Goal: Check status: Check status

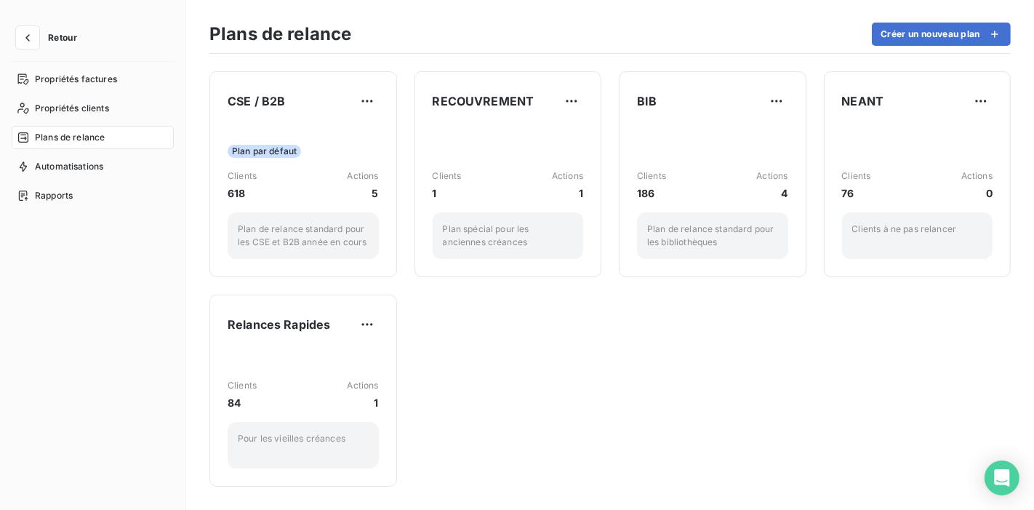
click at [466, 27] on div "Plans de relance Créer un nouveau plan" at bounding box center [609, 38] width 801 height 31
click at [55, 131] on span "Plans de relance" at bounding box center [70, 137] width 70 height 13
click at [31, 30] on button "button" at bounding box center [27, 37] width 23 height 23
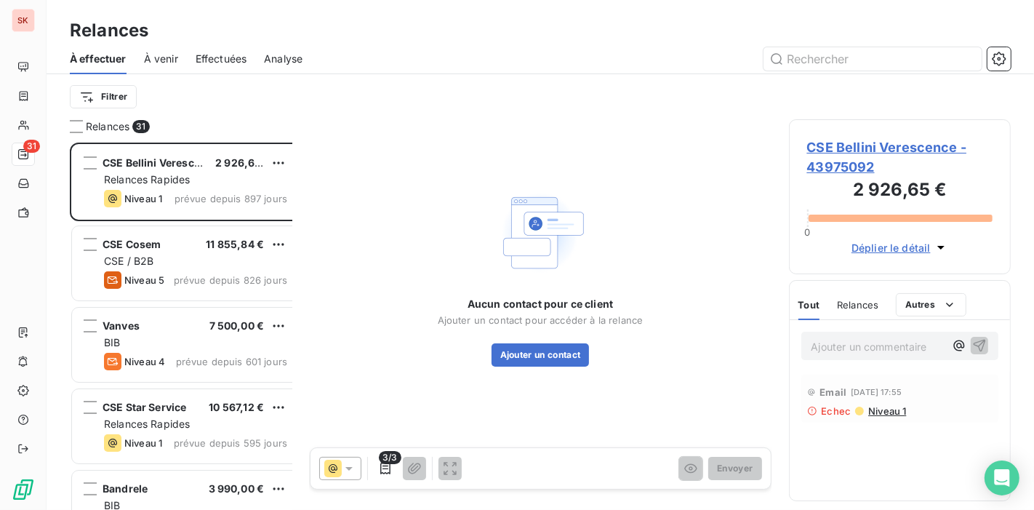
scroll to position [374, 219]
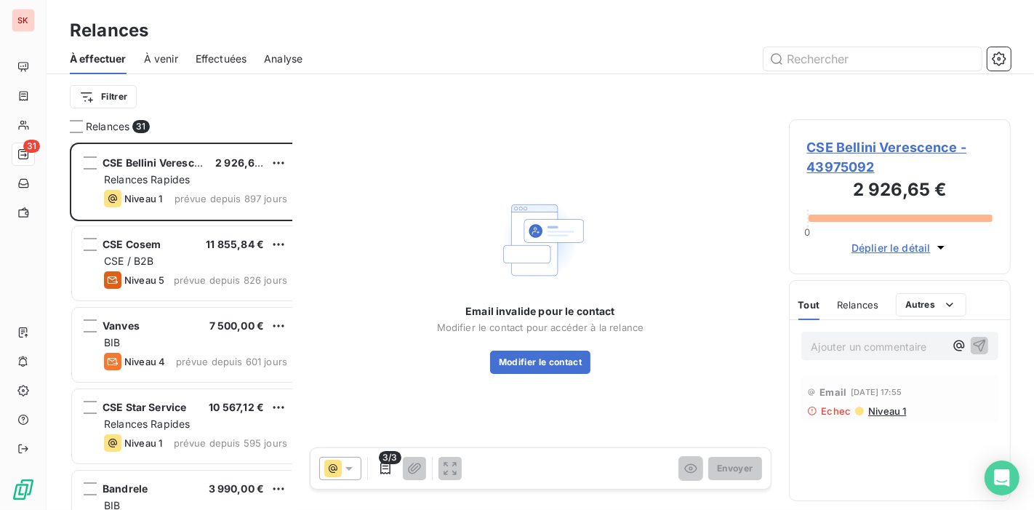
click at [153, 52] on span "À venir" at bounding box center [161, 59] width 34 height 15
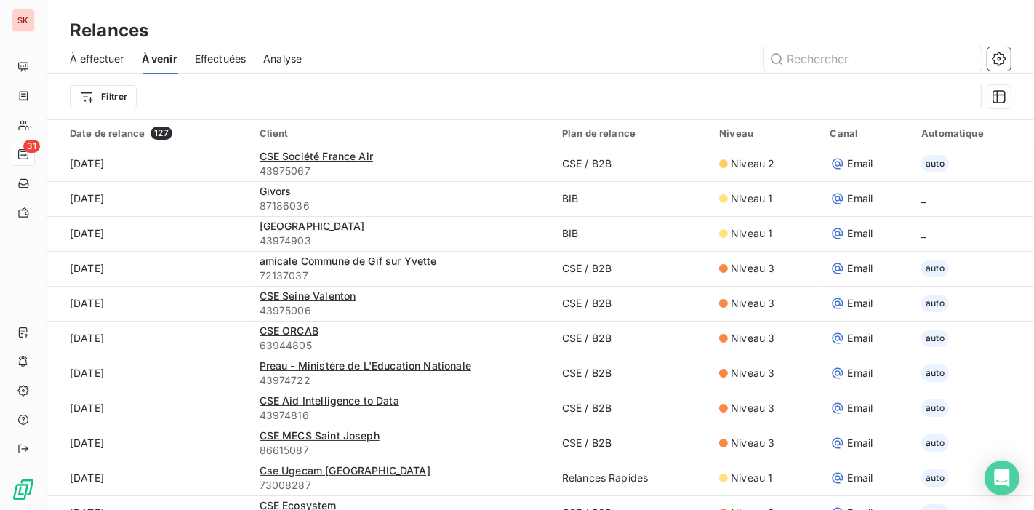
click at [195, 52] on span "Effectuées" at bounding box center [221, 59] width 52 height 15
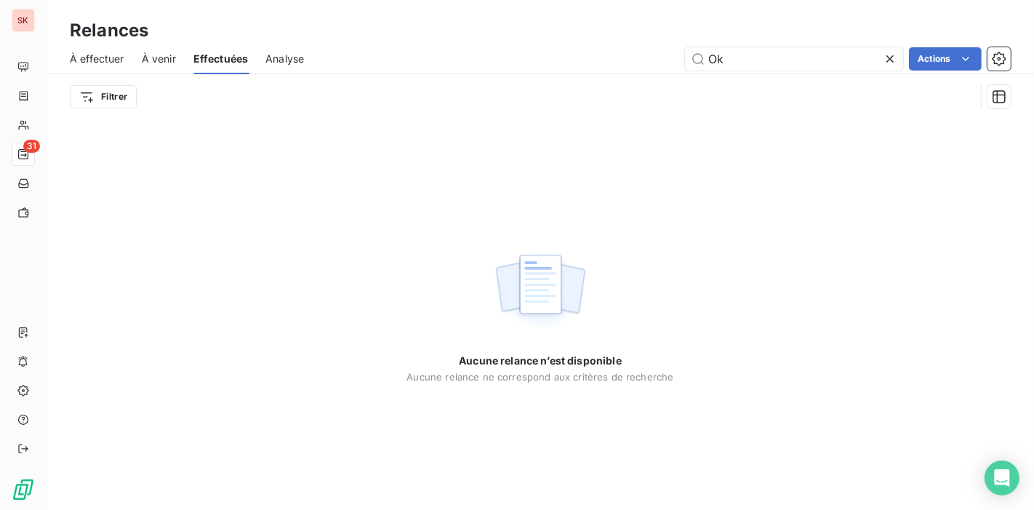
drag, startPoint x: 276, startPoint y: 51, endPoint x: 263, endPoint y: 55, distance: 13.6
click at [276, 51] on div "À effectuer À venir Effectuées Analyse Ok Actions" at bounding box center [540, 59] width 987 height 31
click at [265, 52] on span "Analyse" at bounding box center [284, 59] width 39 height 15
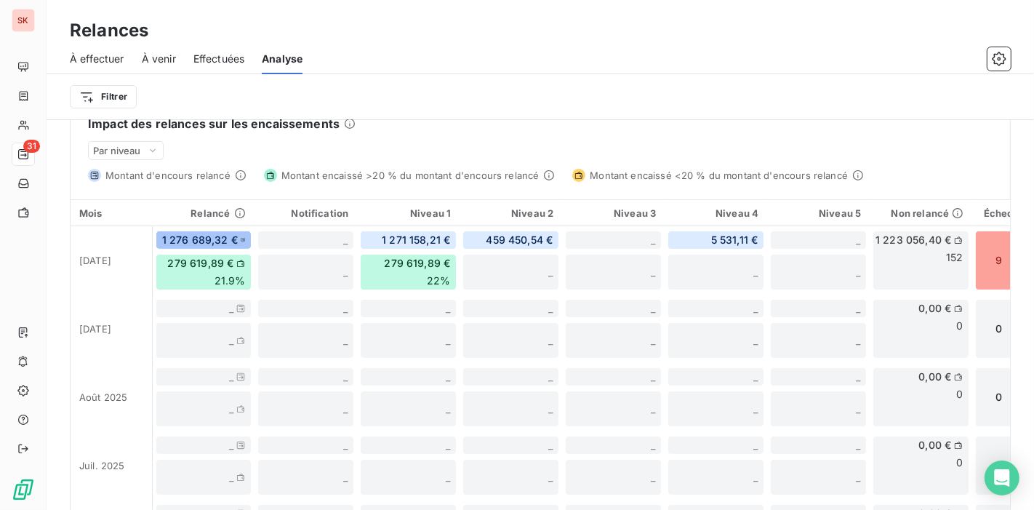
scroll to position [403, 0]
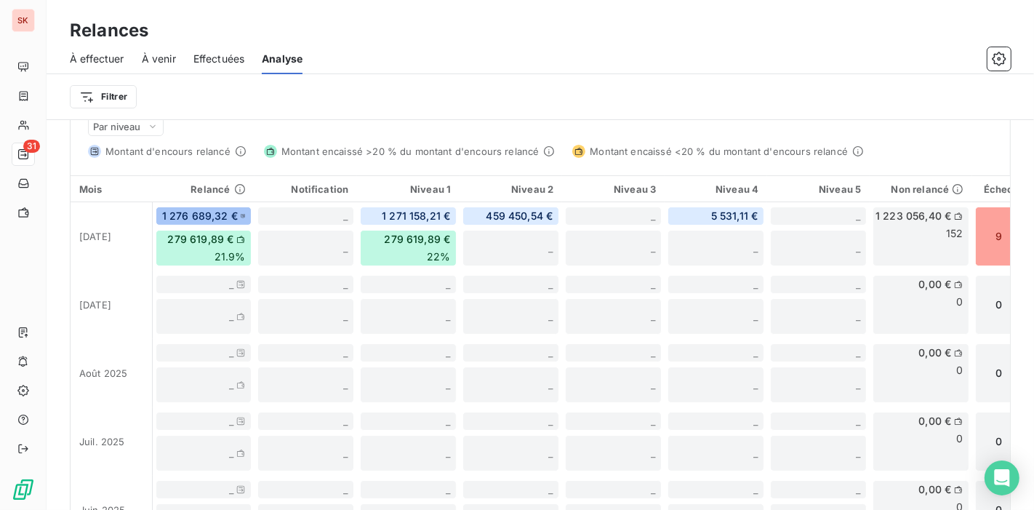
click at [485, 59] on div "À effectuer À venir Effectuées Analyse" at bounding box center [540, 59] width 987 height 31
click at [461, 47] on div at bounding box center [665, 58] width 691 height 23
click at [470, 48] on div at bounding box center [665, 58] width 691 height 23
click at [494, 74] on div "Filtrer" at bounding box center [540, 96] width 941 height 45
click at [456, 56] on div at bounding box center [665, 58] width 691 height 23
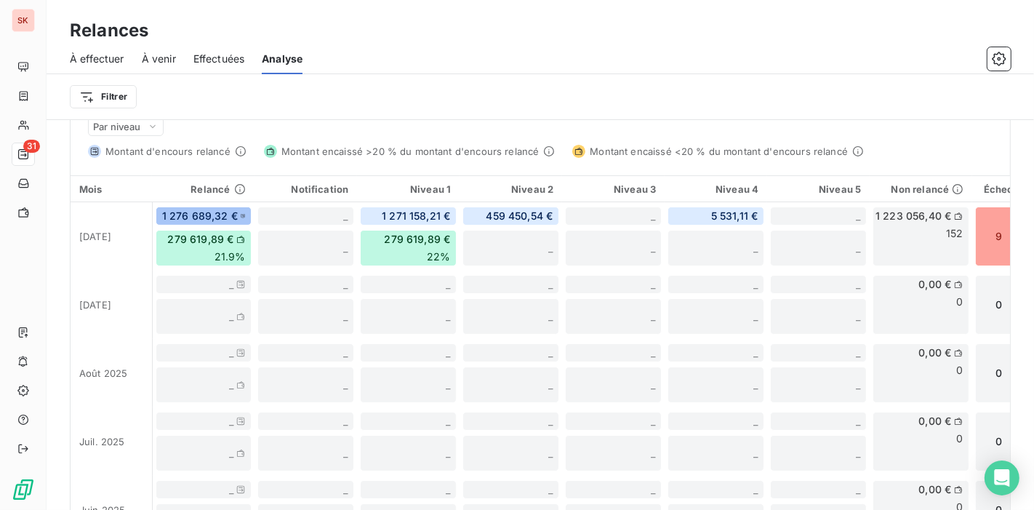
click at [396, 74] on div "Filtrer" at bounding box center [540, 96] width 941 height 45
click at [491, 28] on div "Relances" at bounding box center [540, 30] width 987 height 26
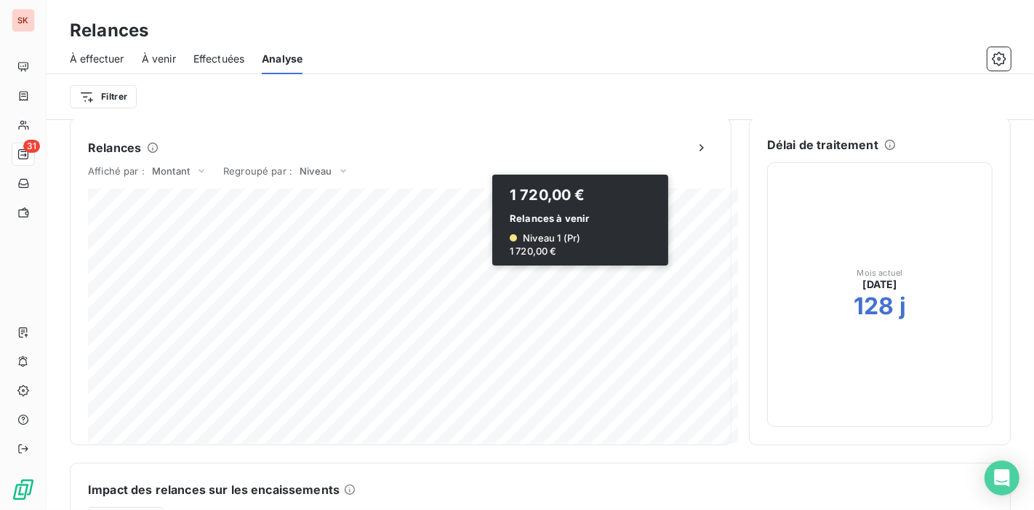
scroll to position [0, 0]
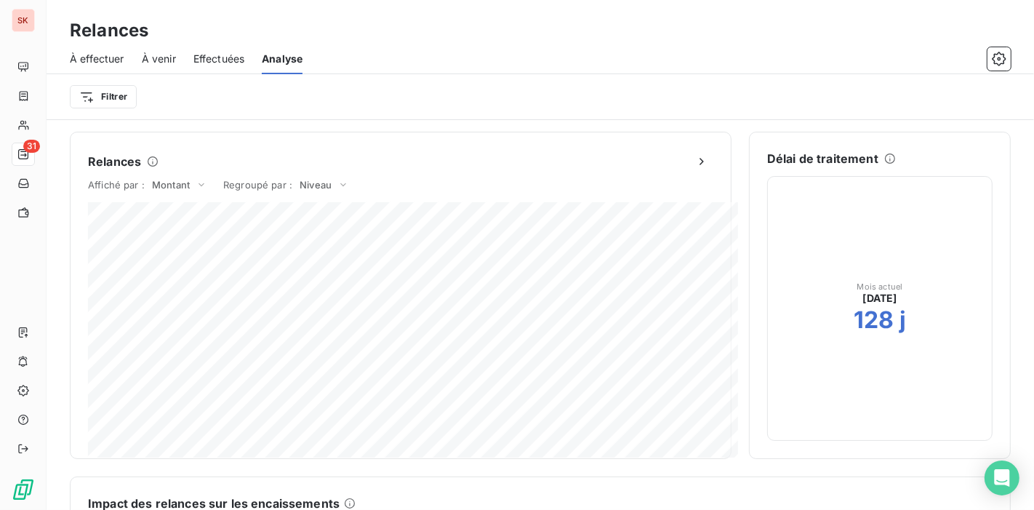
click at [536, 47] on div at bounding box center [665, 58] width 691 height 23
click at [329, 20] on div "Relances" at bounding box center [540, 30] width 987 height 26
